Goal: Task Accomplishment & Management: Use online tool/utility

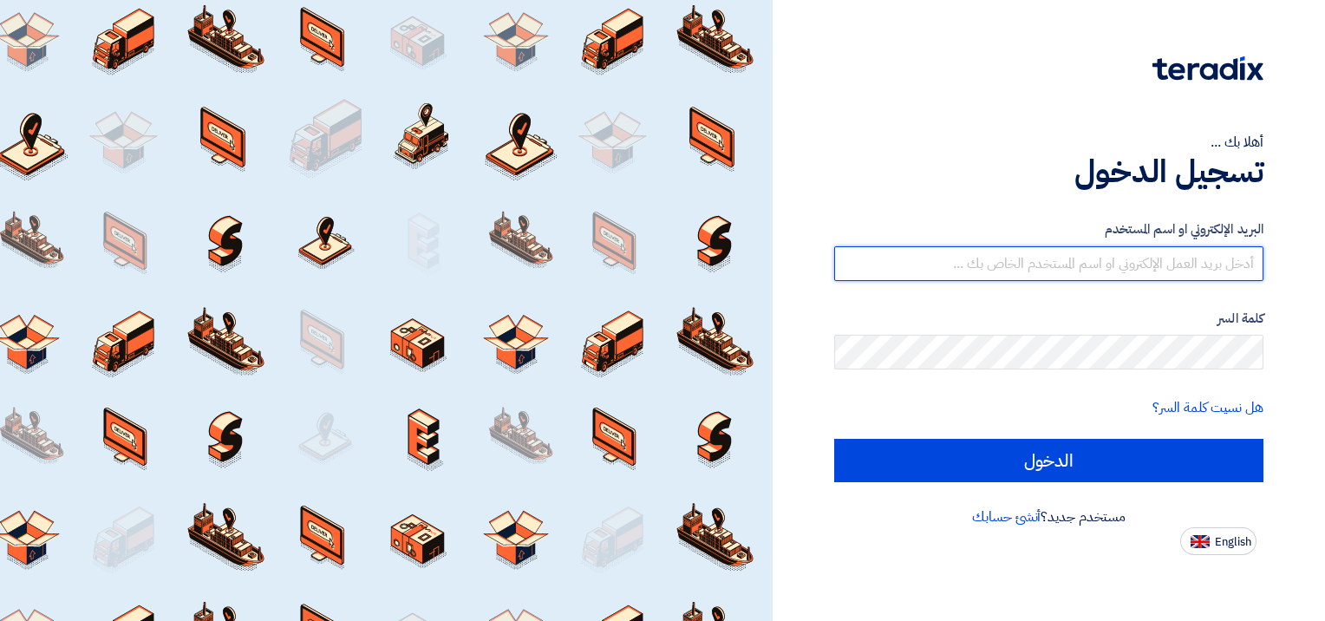
type input "[EMAIL_ADDRESS][DOMAIN_NAME]"
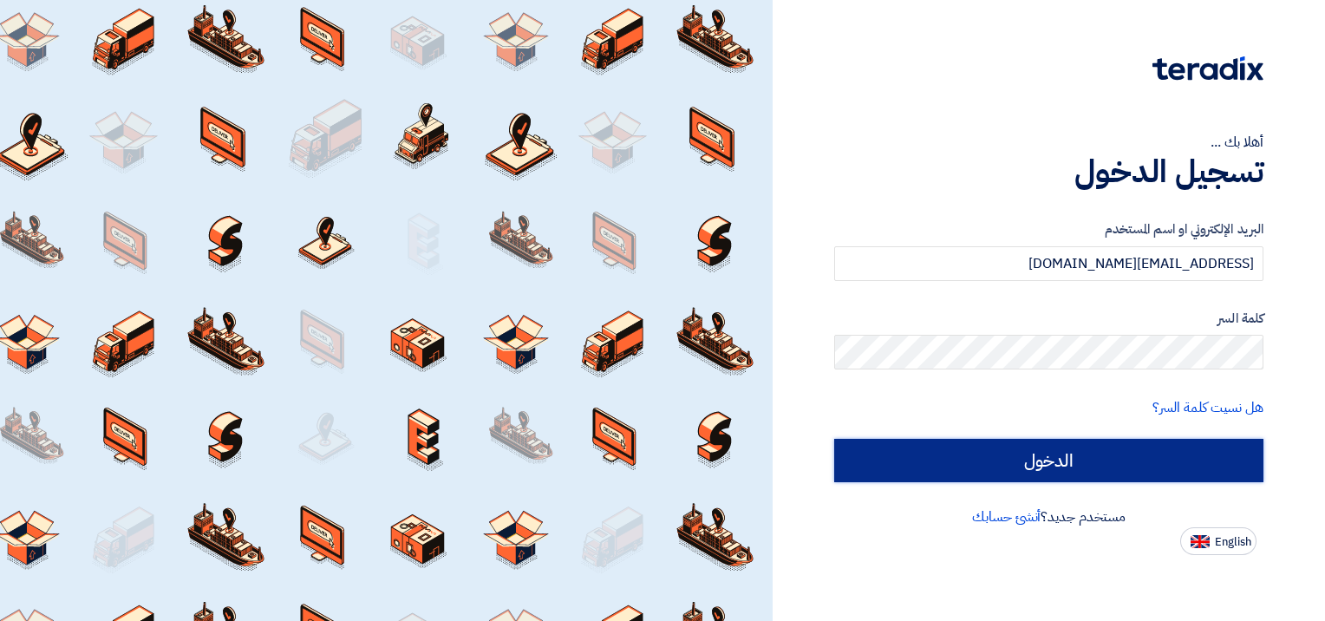
click at [1109, 458] on input "الدخول" at bounding box center [1048, 460] width 429 height 43
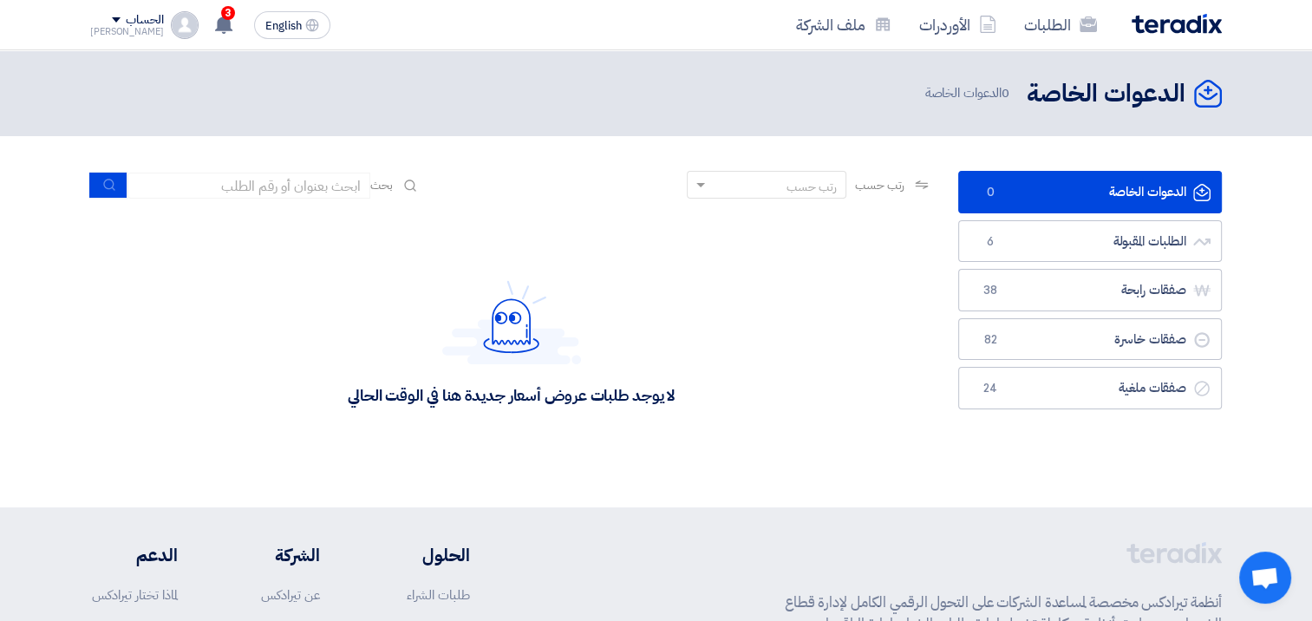
click at [1051, 266] on ul "الدعوات الخاصة الدعوات الخاصة 0 الطلبات المقبولة الطلبات المقبولة 6 صفقات رابحة…" at bounding box center [1090, 290] width 264 height 238
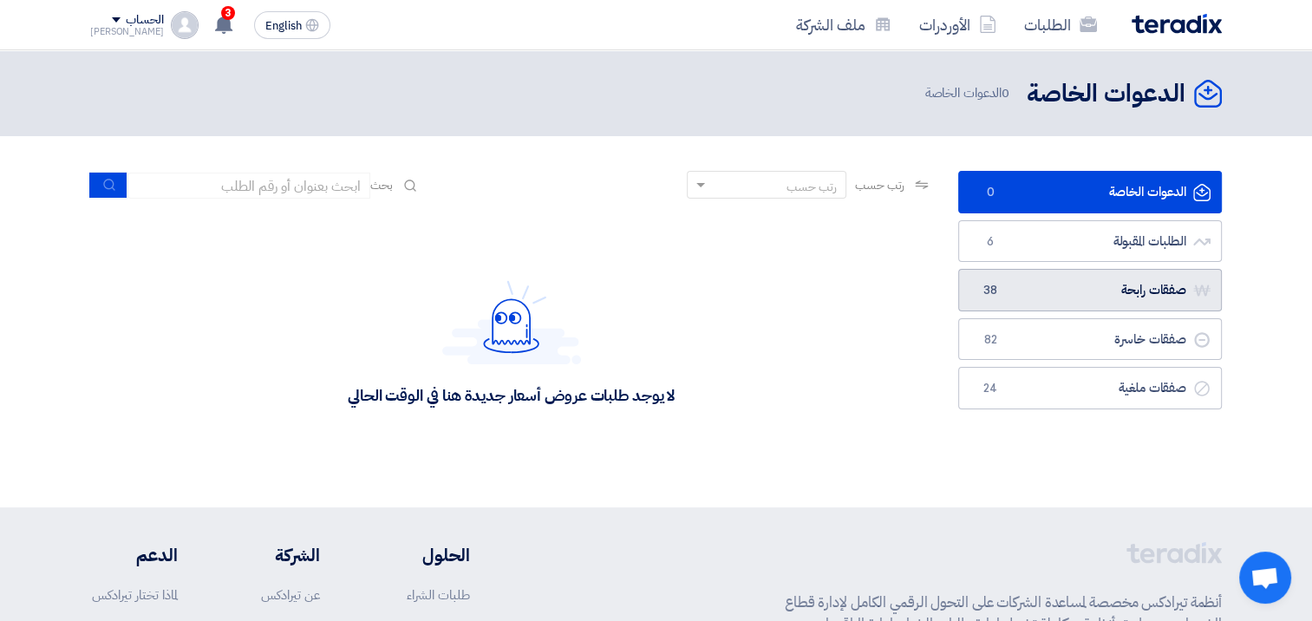
click at [1051, 281] on link "صفقات رابحة صفقات رابحة 38" at bounding box center [1090, 290] width 264 height 42
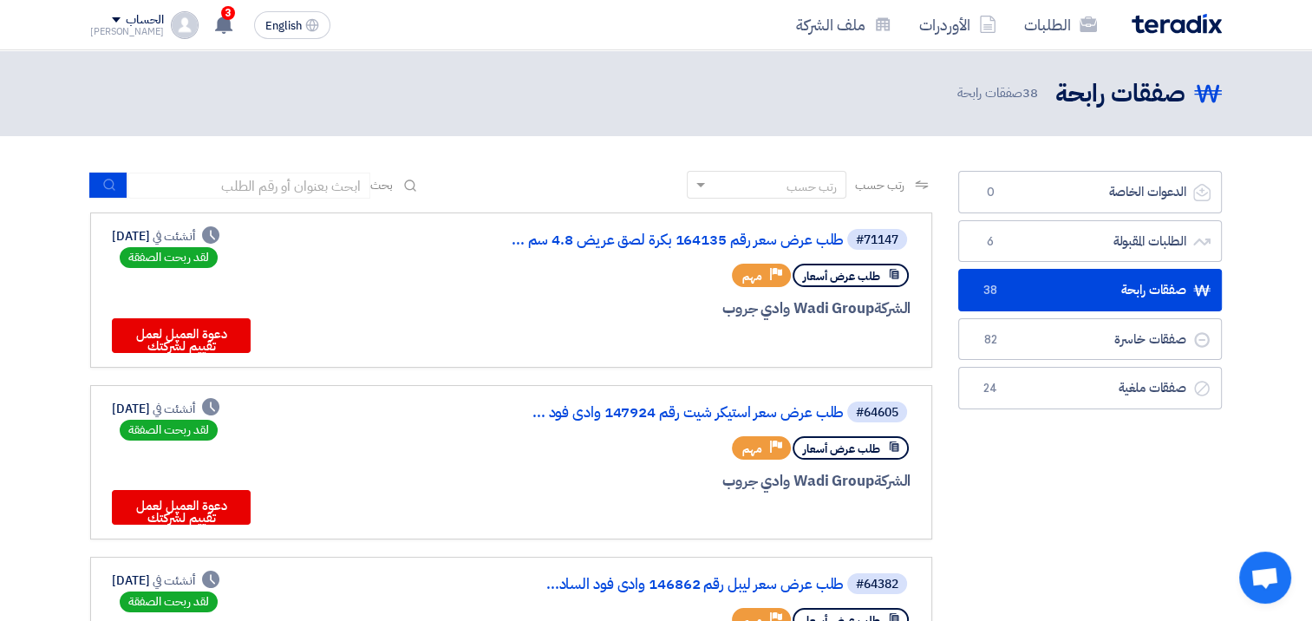
click at [1087, 284] on link "صفقات رابحة صفقات رابحة 38" at bounding box center [1090, 290] width 264 height 42
click at [1151, 281] on link "صفقات رابحة صفقات رابحة 38" at bounding box center [1090, 290] width 264 height 42
click at [736, 245] on link "طلب عرض سعر رقم 164135 بكرة لصق عريض 4.8 سم ..." at bounding box center [670, 240] width 347 height 16
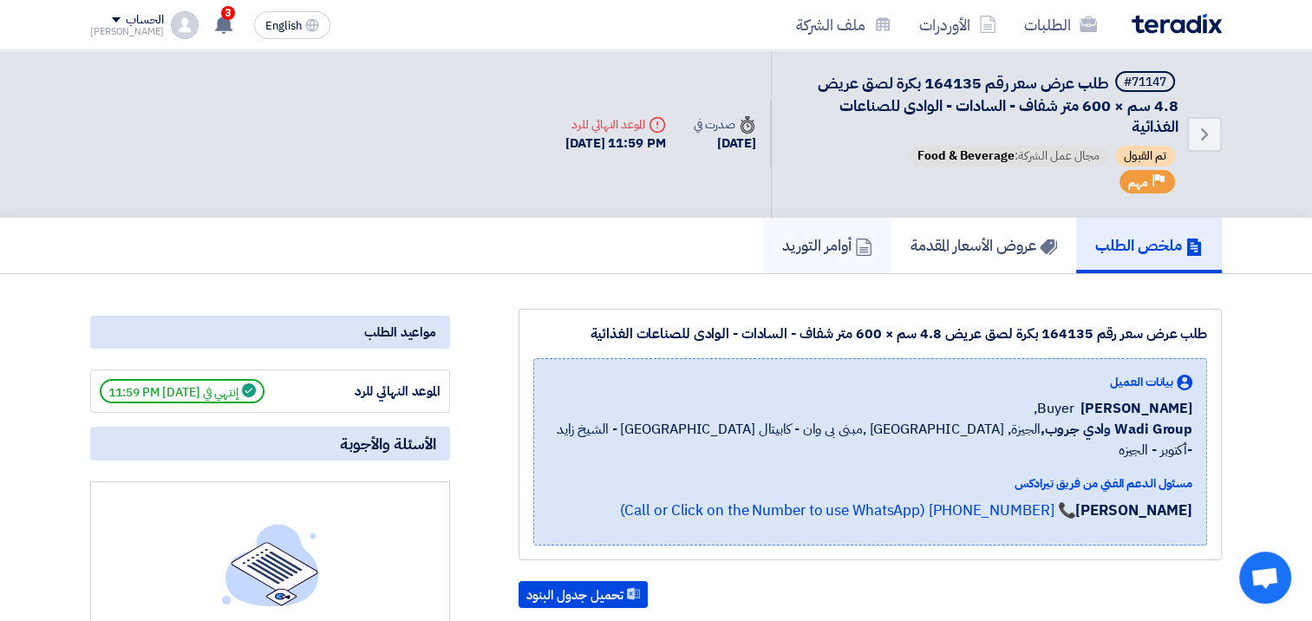
click at [801, 251] on h5 "أوامر التوريد" at bounding box center [827, 245] width 90 height 20
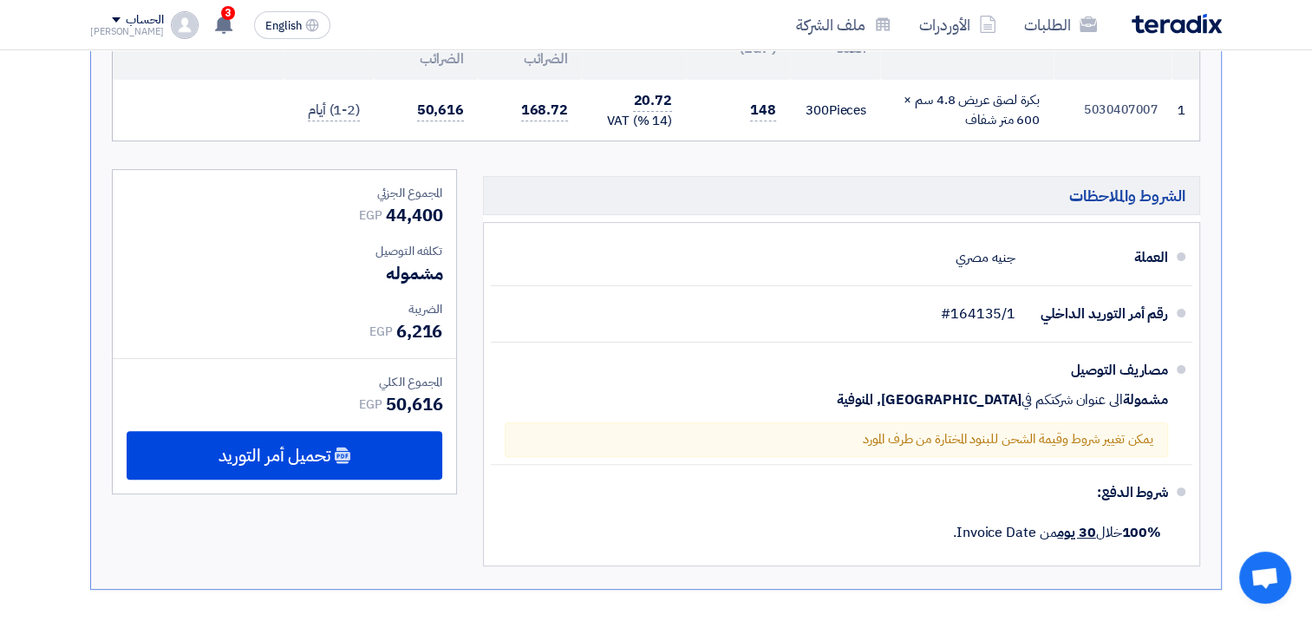
scroll to position [462, 0]
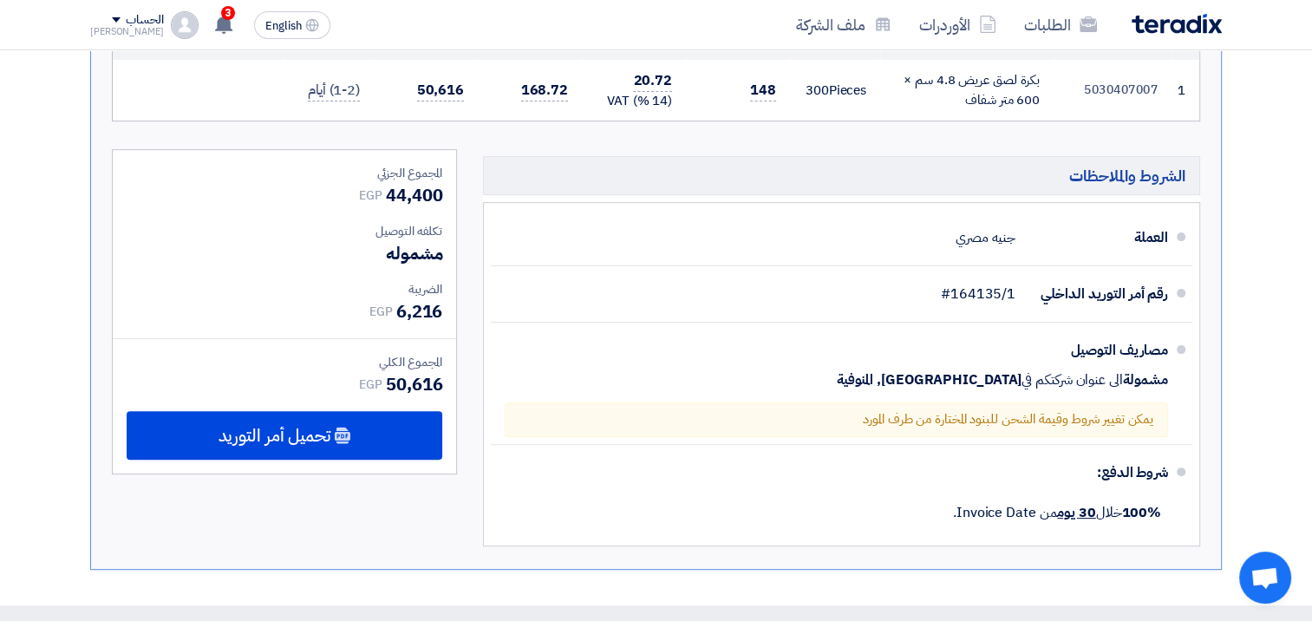
click at [265, 427] on span "تحميل أمر التوريد" at bounding box center [275, 435] width 112 height 16
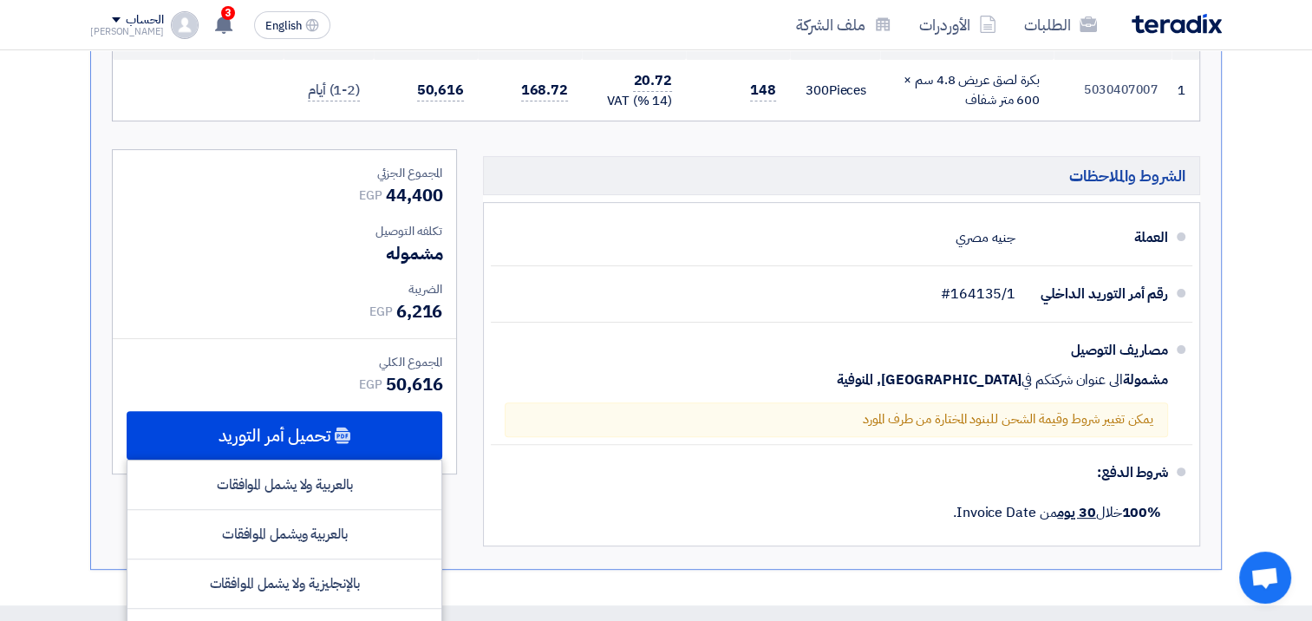
click at [317, 524] on div "بالعربية ويشمل الموافقات" at bounding box center [284, 534] width 314 height 49
